Goal: Information Seeking & Learning: Learn about a topic

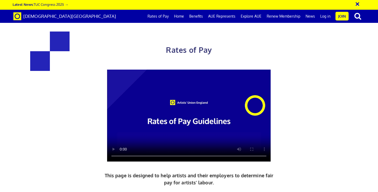
scroll to position [0, 3]
click at [322, 45] on div "Rates of Pay This page is designed to help artists and their employers to deter…" at bounding box center [189, 135] width 386 height 260
click at [162, 16] on link "Rates of Pay" at bounding box center [158, 16] width 27 height 13
drag, startPoint x: 315, startPoint y: 89, endPoint x: 335, endPoint y: 187, distance: 100.6
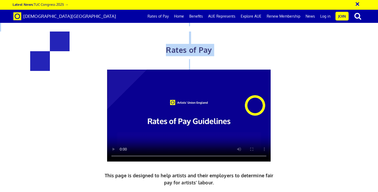
click at [335, 187] on div "Rates of Pay This page is designed to help artists and their employers to deter…" at bounding box center [189, 135] width 386 height 260
click at [357, 6] on button "×" at bounding box center [360, 3] width 13 height 9
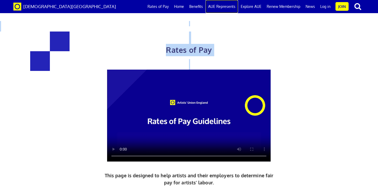
click at [232, 6] on link "AUE Represents" at bounding box center [221, 6] width 33 height 13
click at [257, 8] on link "Explore AUE" at bounding box center [251, 6] width 26 height 13
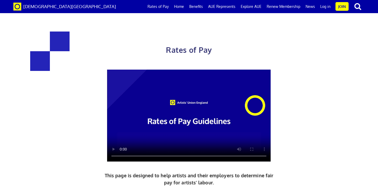
drag, startPoint x: 275, startPoint y: 57, endPoint x: 268, endPoint y: -11, distance: 68.3
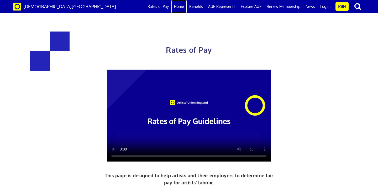
click at [183, 7] on link "Home" at bounding box center [178, 6] width 15 height 13
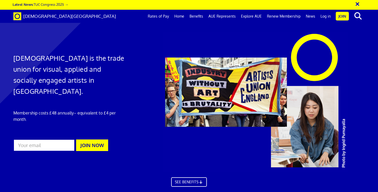
scroll to position [0, 3]
click at [163, 18] on link "Rates of Pay" at bounding box center [158, 16] width 27 height 13
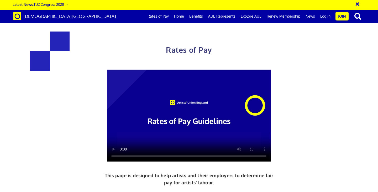
scroll to position [220, 0]
